Goal: Task Accomplishment & Management: Manage account settings

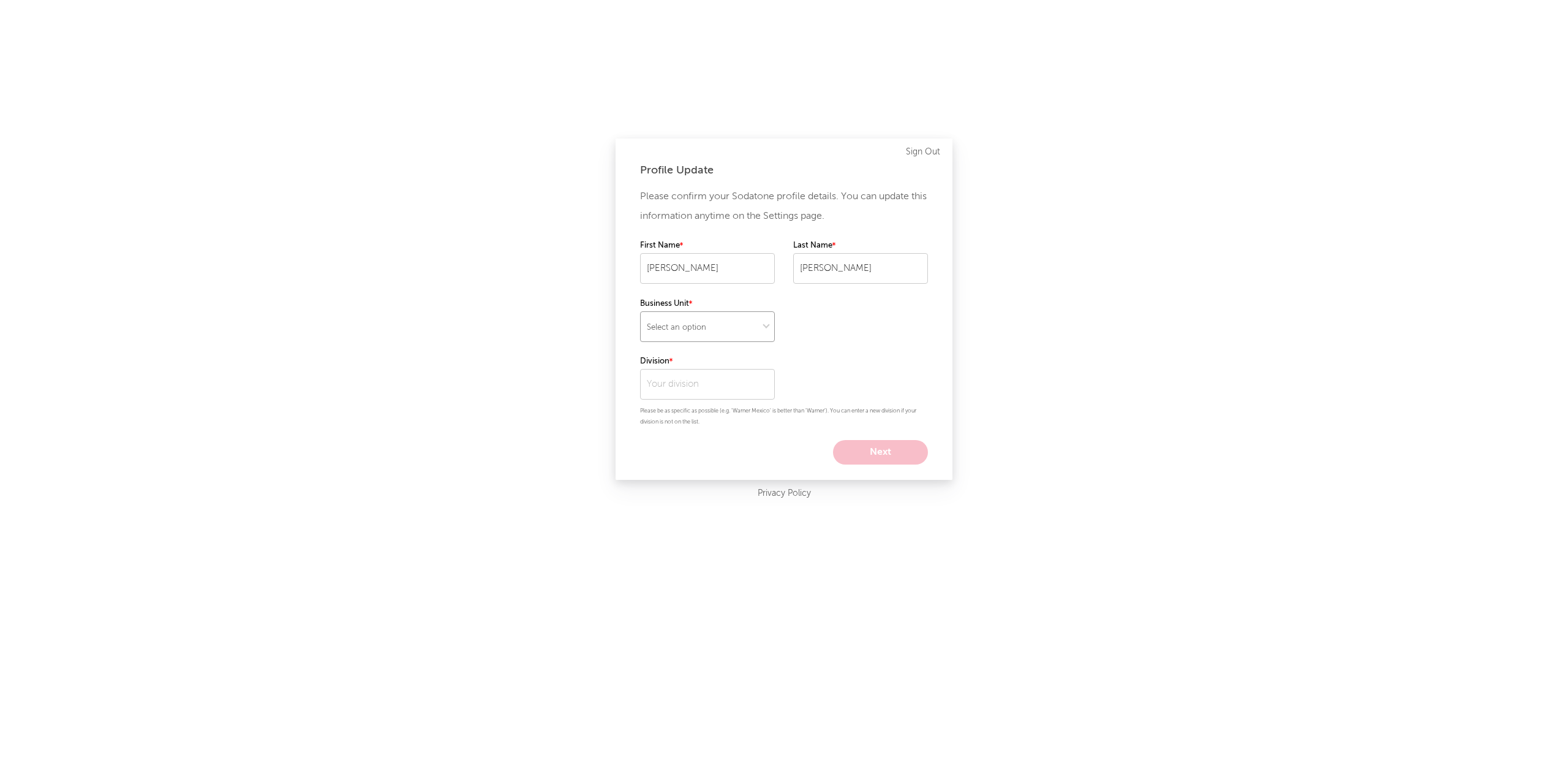
click at [763, 328] on select "Select an option" at bounding box center [707, 326] width 135 height 31
select select "tech"
click at [640, 311] on select "Select an option" at bounding box center [707, 326] width 135 height 31
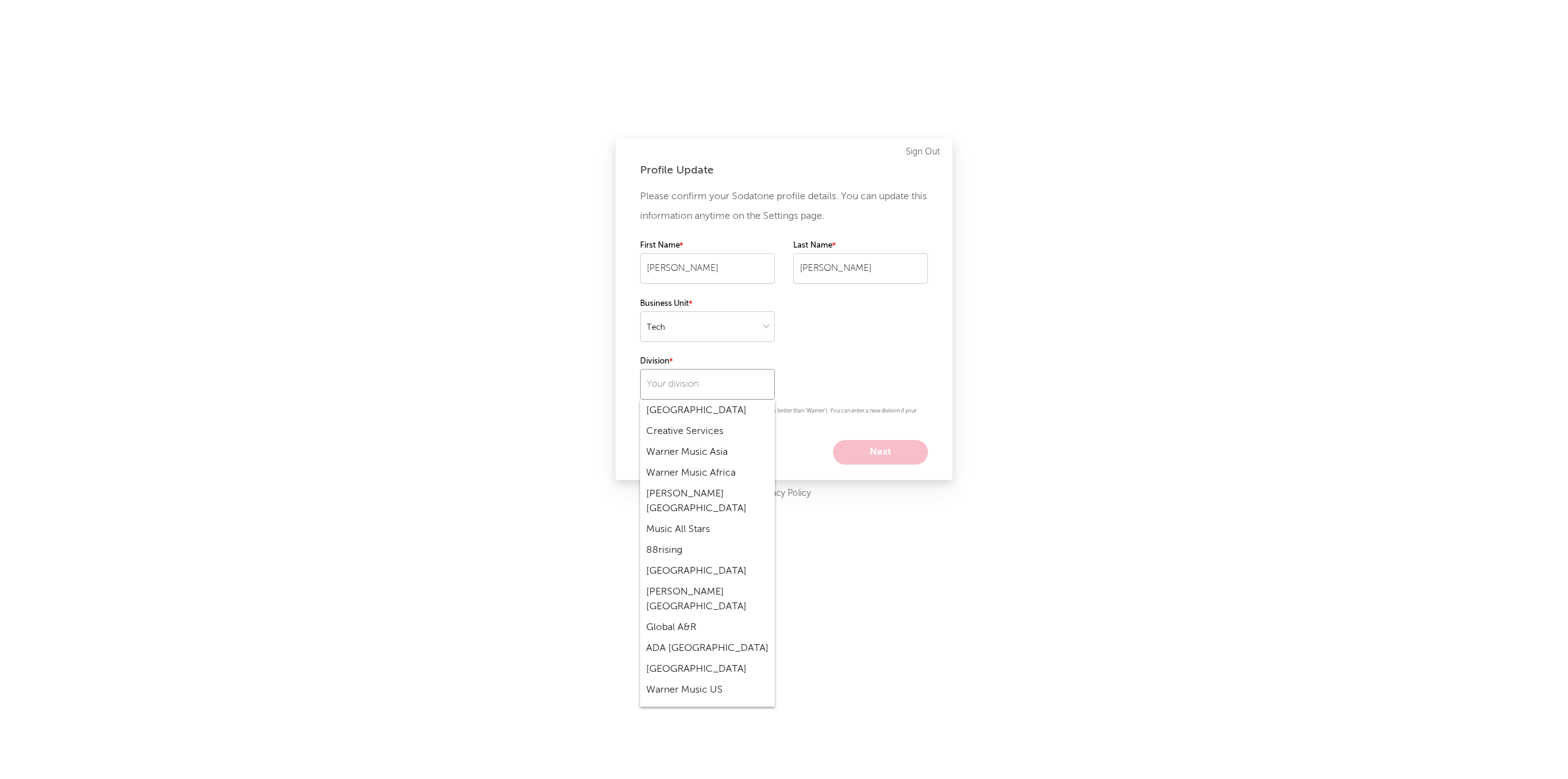
click at [685, 385] on input "text" at bounding box center [707, 384] width 135 height 31
click at [696, 735] on div "Warner Music Group" at bounding box center [707, 745] width 135 height 21
type input "Warner Music Group"
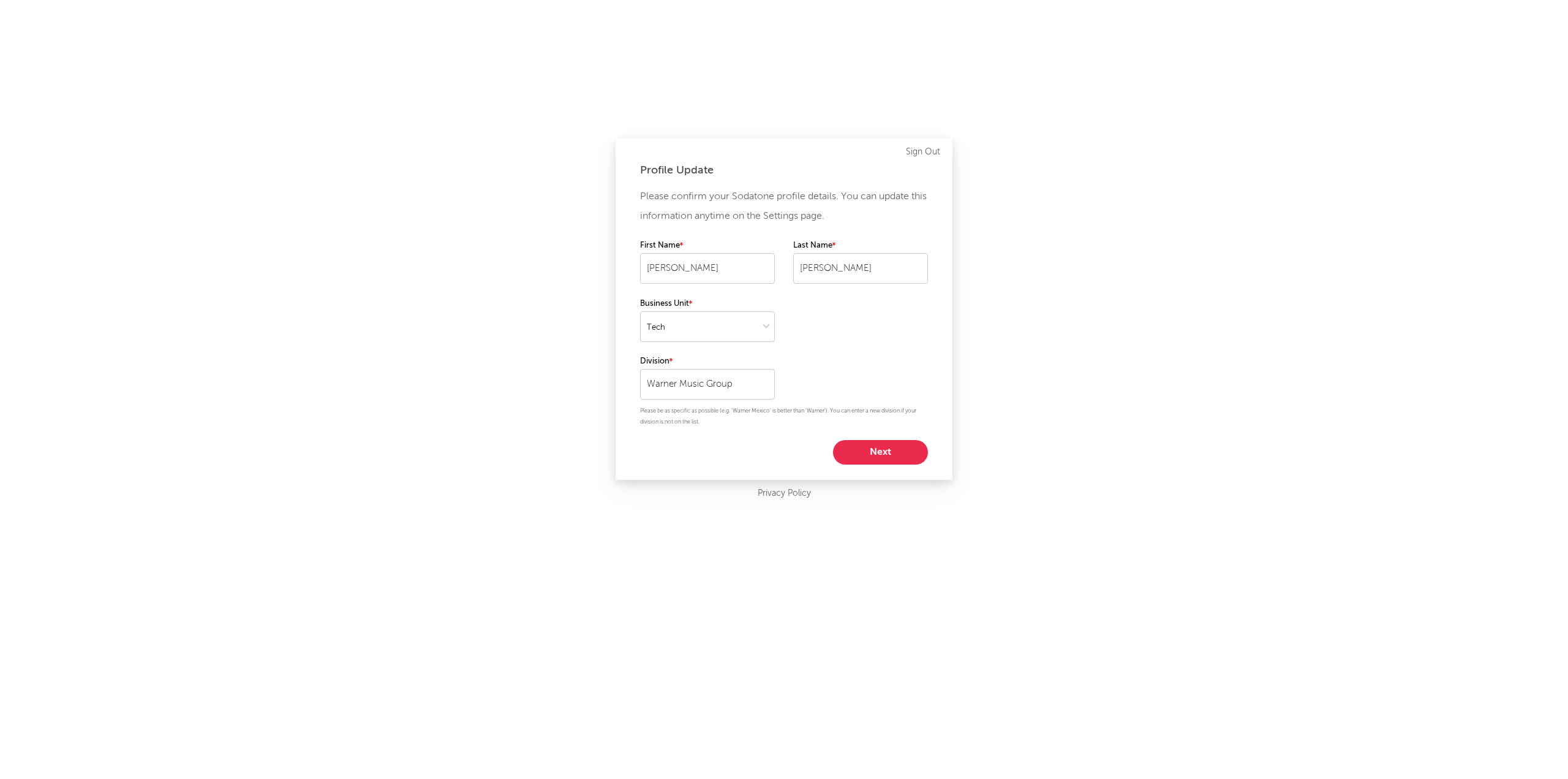
click at [876, 455] on button "Next" at bounding box center [880, 452] width 95 height 24
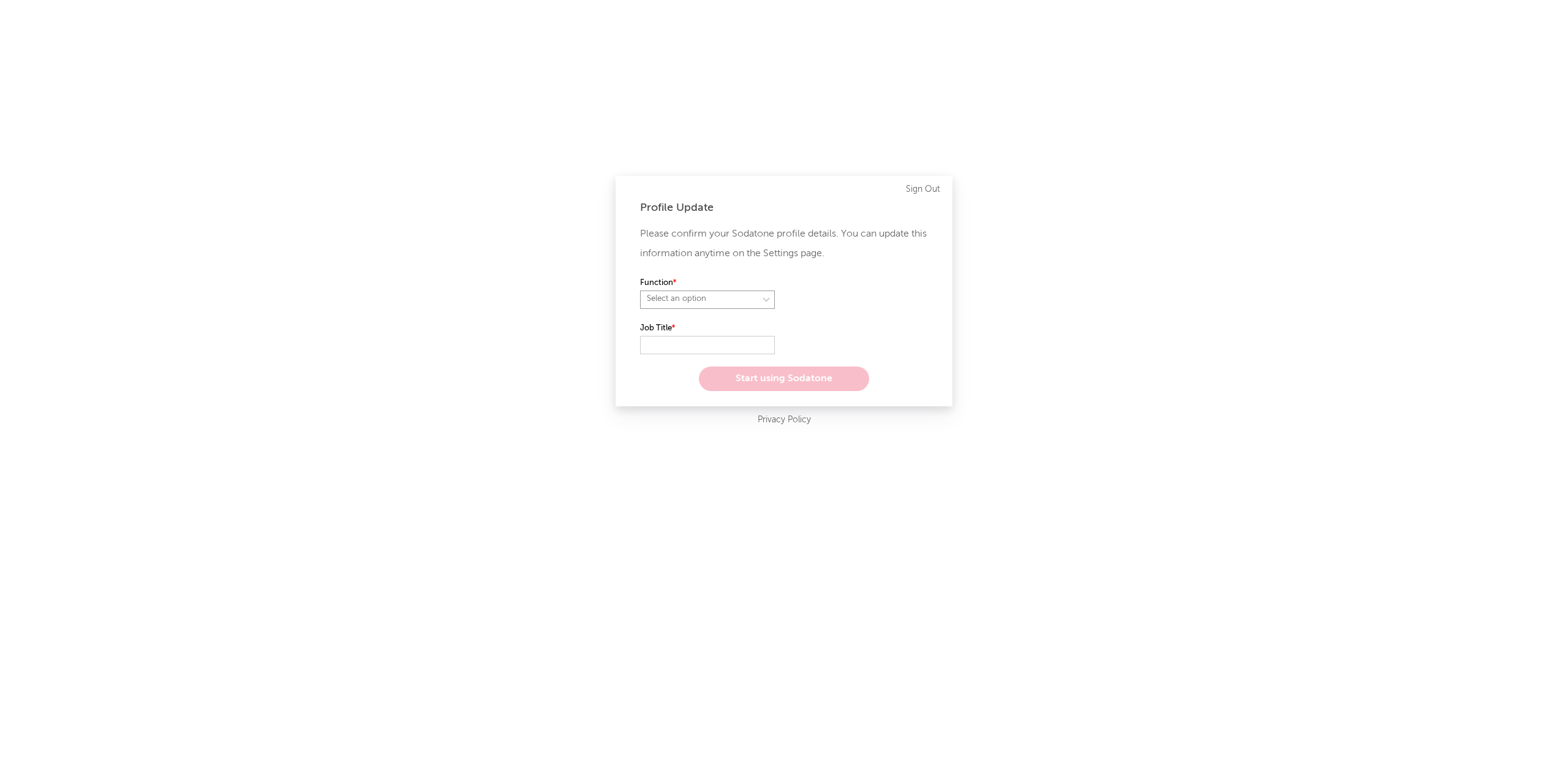
click at [730, 297] on select "Select an option" at bounding box center [707, 300] width 135 height 19
click at [516, 359] on div "Profile Update Please confirm your Sodatone profile details. You can update thi…" at bounding box center [784, 390] width 1568 height 779
click at [667, 342] on input "text" at bounding box center [707, 345] width 135 height 19
click at [917, 194] on link "Sign Out" at bounding box center [923, 189] width 34 height 15
